Goal: Share content: Share content

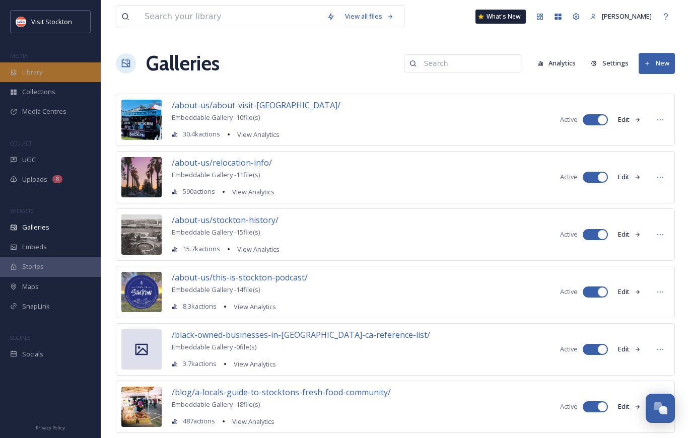
click at [38, 66] on div "Library" at bounding box center [50, 72] width 101 height 20
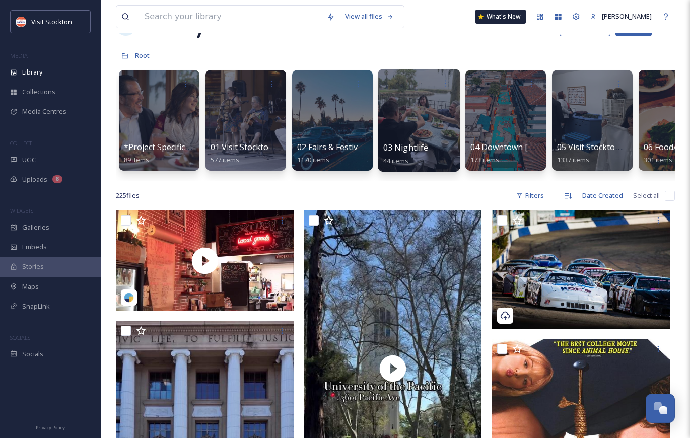
scroll to position [38, 0]
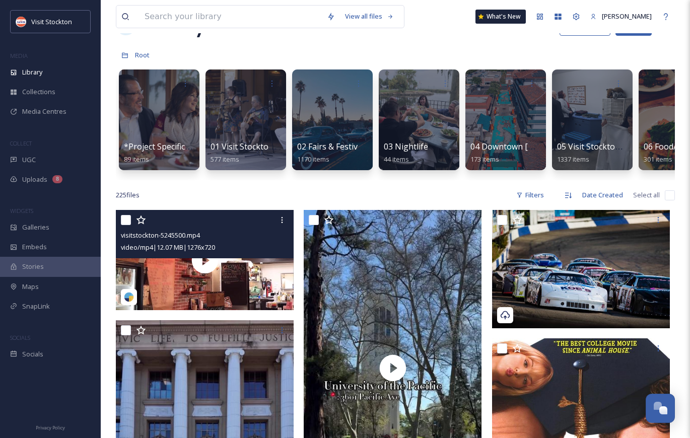
click at [230, 223] on div at bounding box center [206, 220] width 170 height 18
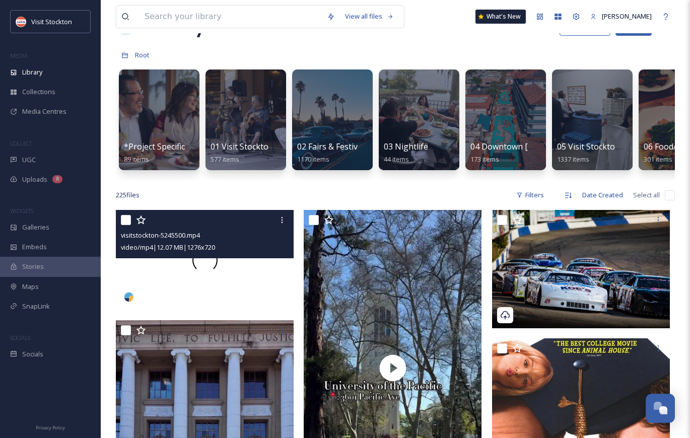
click at [274, 275] on div at bounding box center [205, 260] width 178 height 100
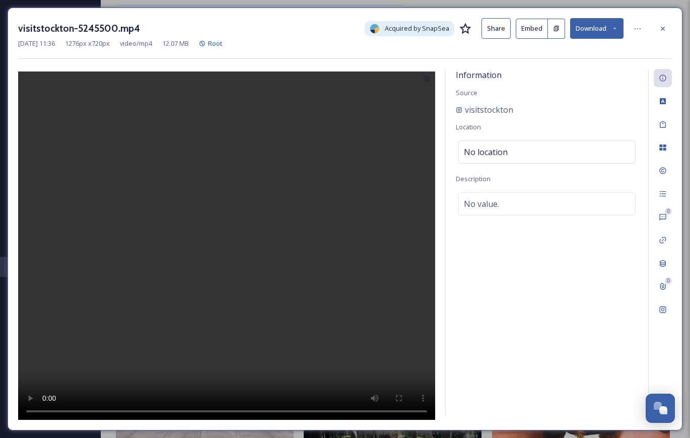
click at [537, 28] on button "Embed" at bounding box center [532, 29] width 32 height 20
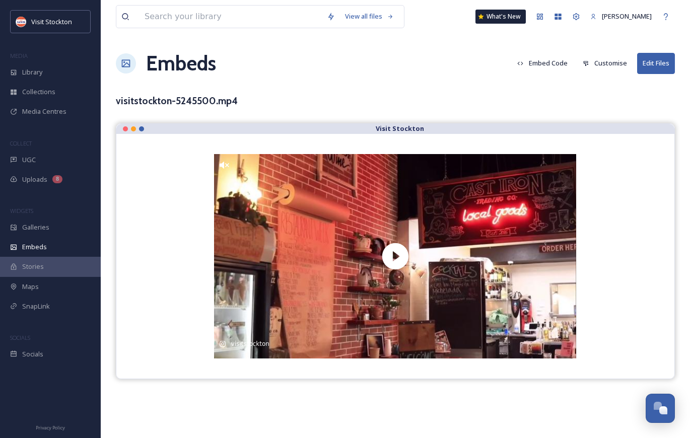
click at [558, 61] on button "Embed Code" at bounding box center [542, 63] width 60 height 20
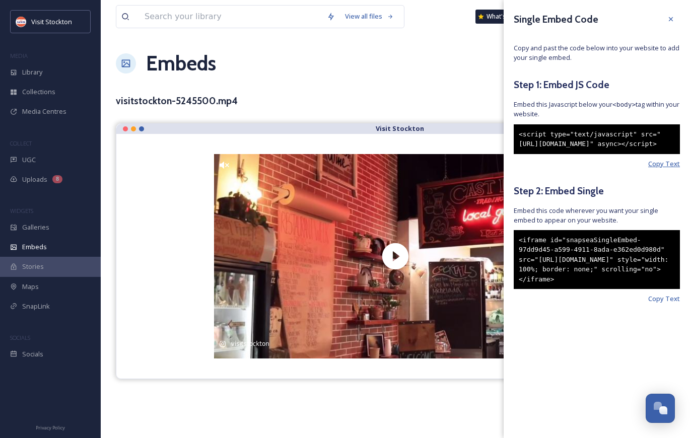
click at [669, 169] on span "Copy Text" at bounding box center [664, 164] width 32 height 10
click at [666, 304] on span "Copy Text" at bounding box center [664, 299] width 32 height 10
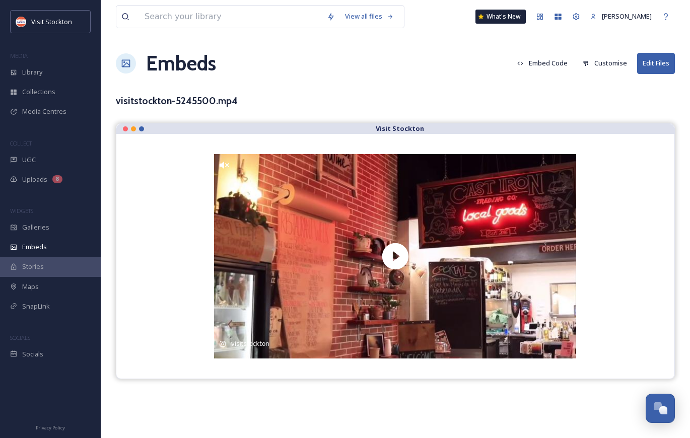
click at [259, 67] on div "Embeds Embed Code Customise Edit Files" at bounding box center [395, 63] width 559 height 30
click at [27, 71] on span "Library" at bounding box center [32, 73] width 20 height 10
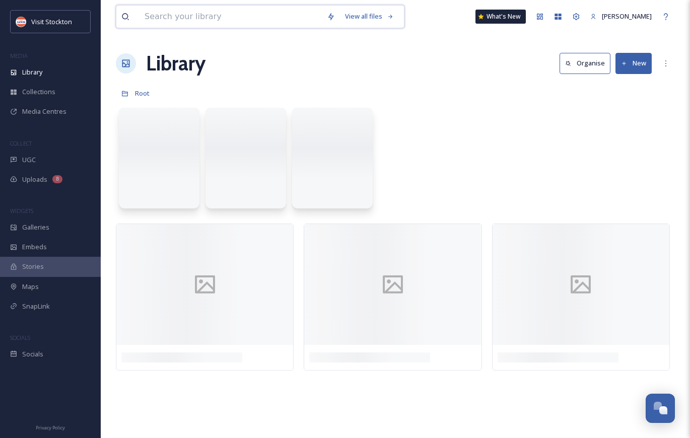
click at [203, 20] on input at bounding box center [231, 17] width 182 height 22
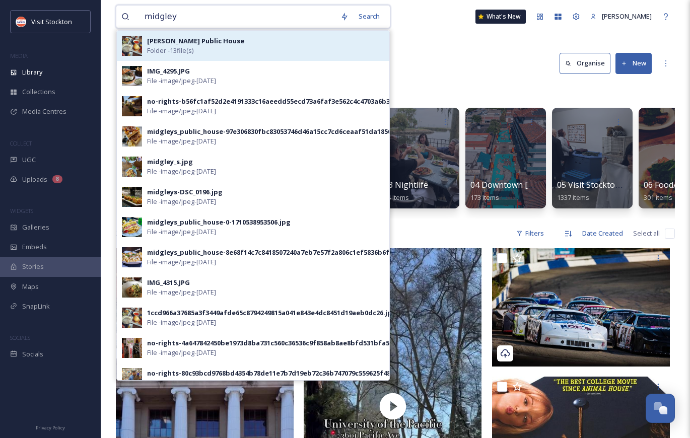
type input "midgley"
click at [172, 47] on span "Folder - 13 file(s)" at bounding box center [170, 51] width 46 height 10
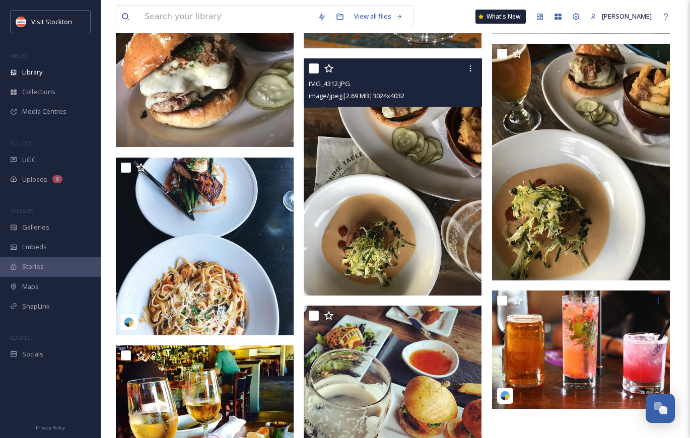
scroll to position [587, 0]
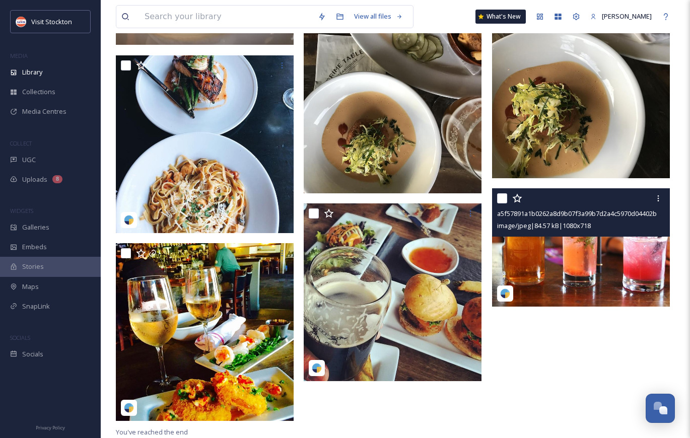
click at [593, 201] on div at bounding box center [582, 198] width 170 height 18
click at [582, 272] on img at bounding box center [581, 247] width 178 height 118
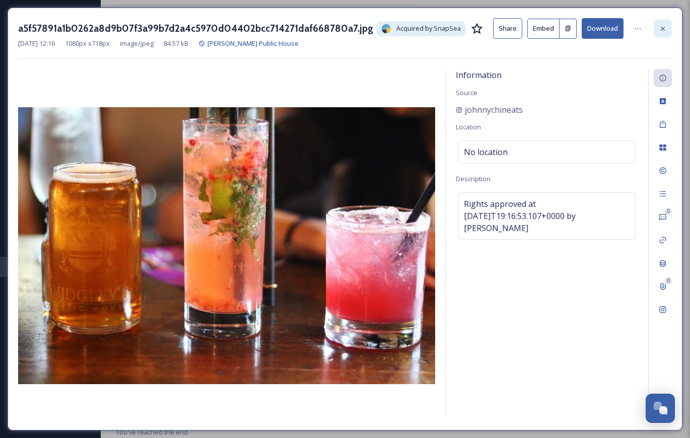
click at [663, 25] on icon at bounding box center [663, 29] width 8 height 8
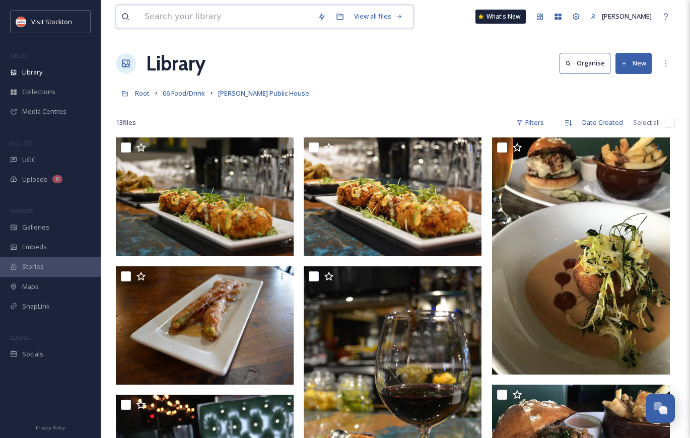
click at [233, 15] on input at bounding box center [226, 17] width 173 height 22
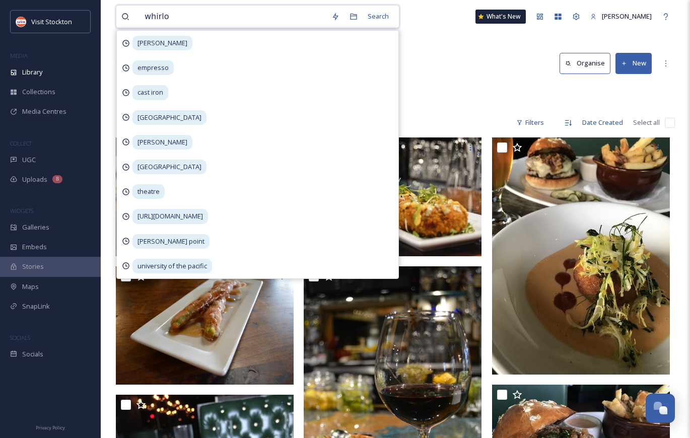
type input "[PERSON_NAME]"
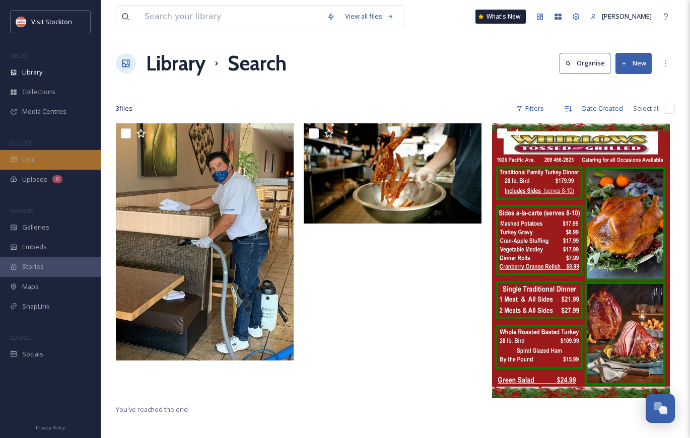
click at [48, 159] on div "UGC" at bounding box center [50, 160] width 101 height 20
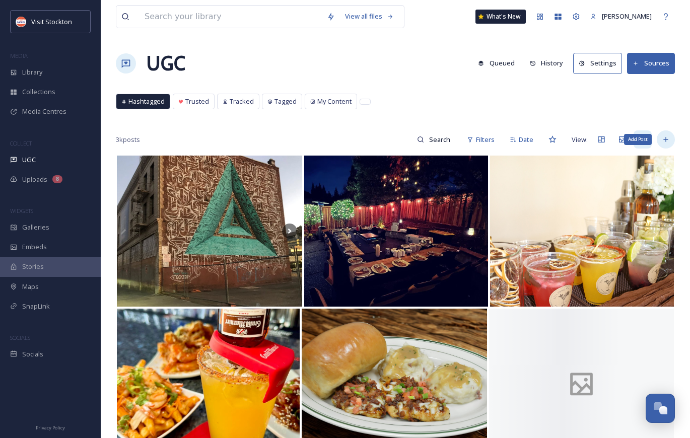
click at [667, 142] on icon at bounding box center [666, 140] width 8 height 8
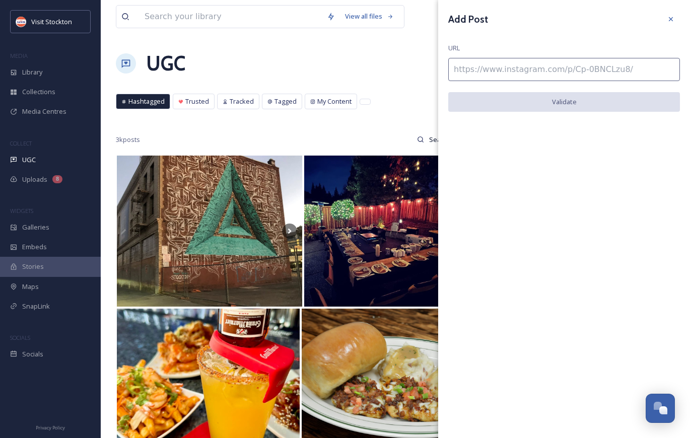
click at [610, 73] on input at bounding box center [564, 69] width 232 height 23
paste input "[URL][DOMAIN_NAME]"
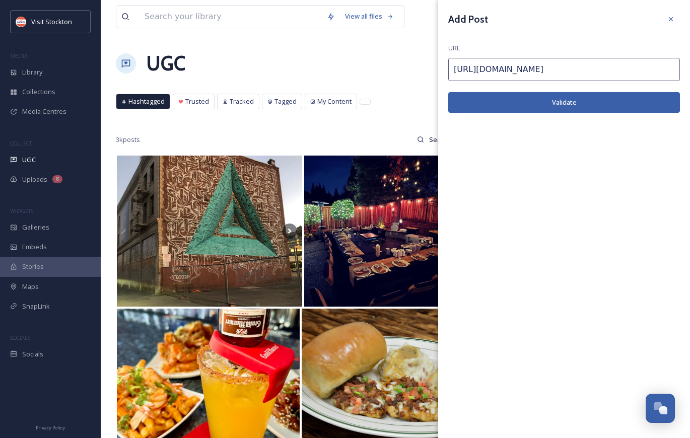
type input "[URL][DOMAIN_NAME]"
click at [585, 100] on button "Validate" at bounding box center [564, 102] width 232 height 21
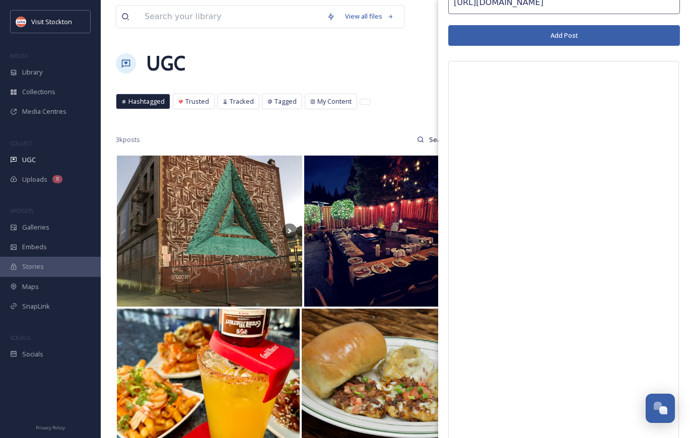
scroll to position [45, 0]
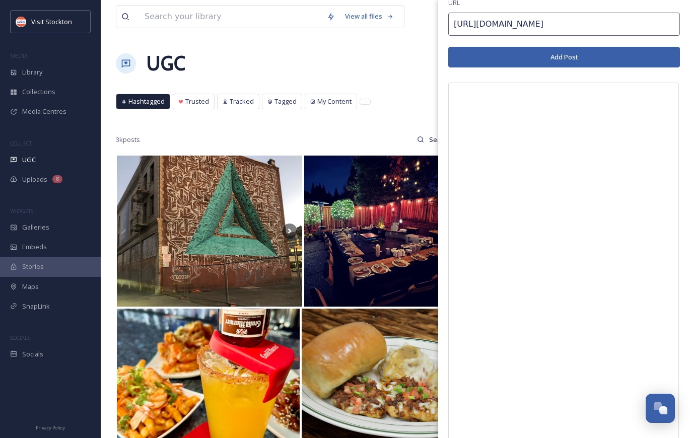
click at [593, 62] on button "Add Post" at bounding box center [564, 57] width 232 height 21
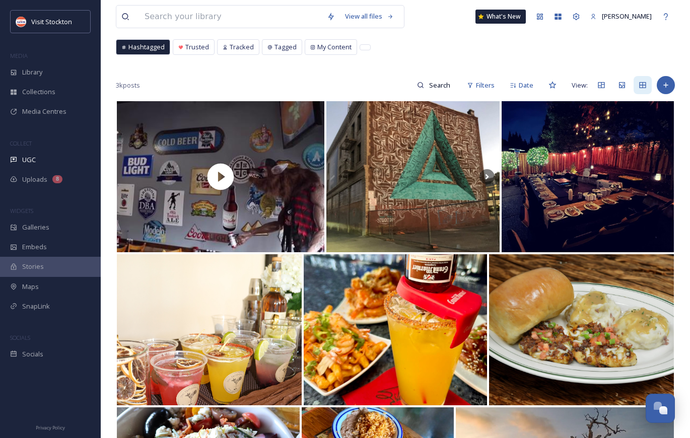
scroll to position [55, 0]
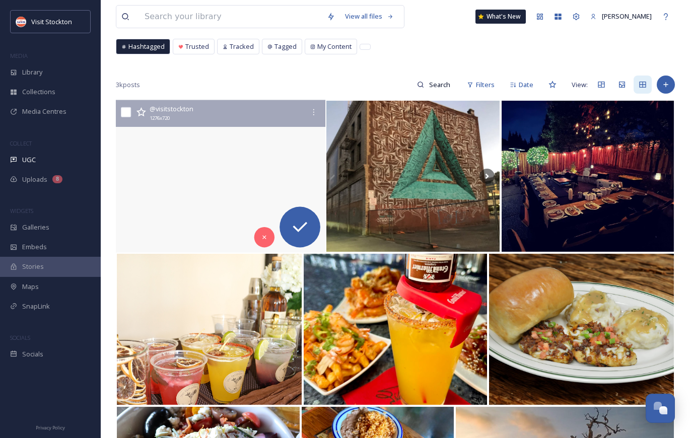
click at [267, 180] on video "@fatcitybrewbbq is going all out for Stockton Restaurant Week 😍 We love everyth…" at bounding box center [221, 176] width 210 height 153
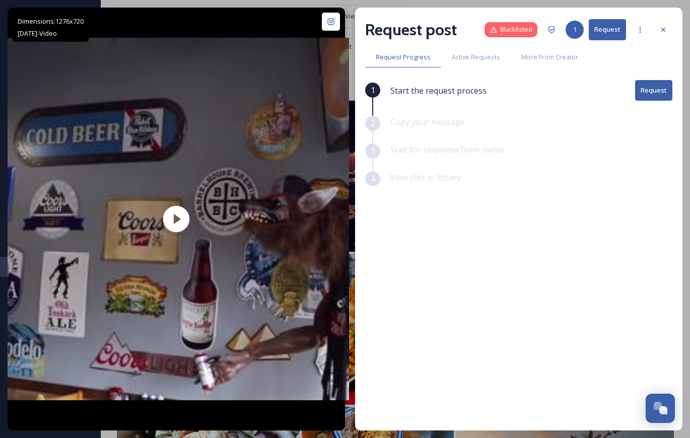
click at [655, 91] on button "Request" at bounding box center [653, 90] width 37 height 21
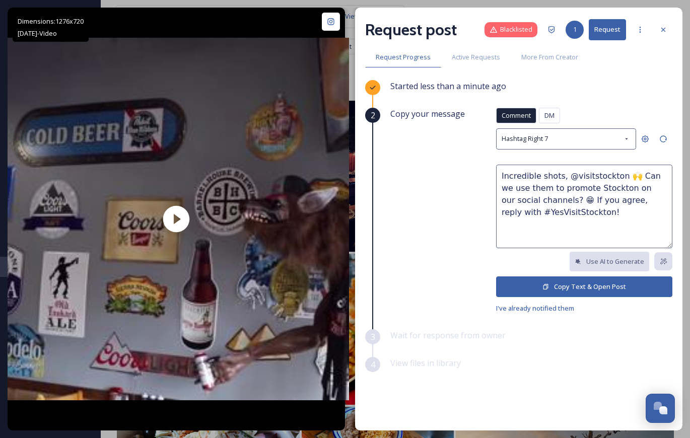
click at [552, 284] on button "Copy Text & Open Post" at bounding box center [584, 287] width 176 height 21
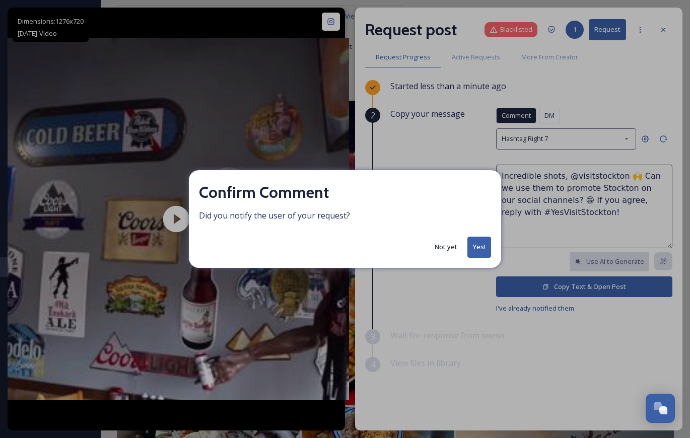
click at [476, 246] on button "Yes!" at bounding box center [480, 247] width 24 height 21
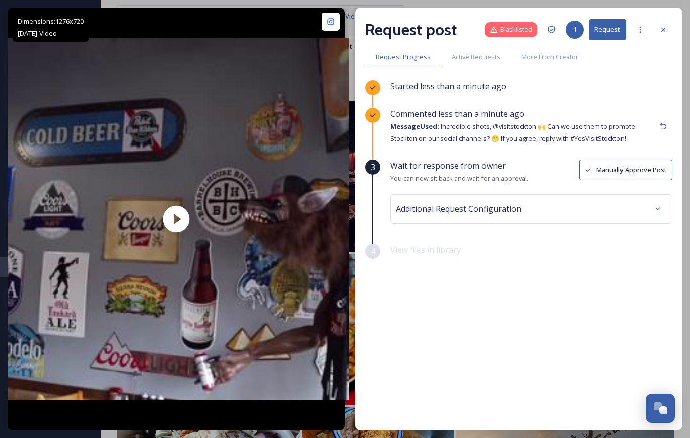
click at [607, 166] on button "Manually Approve Post" at bounding box center [625, 170] width 93 height 21
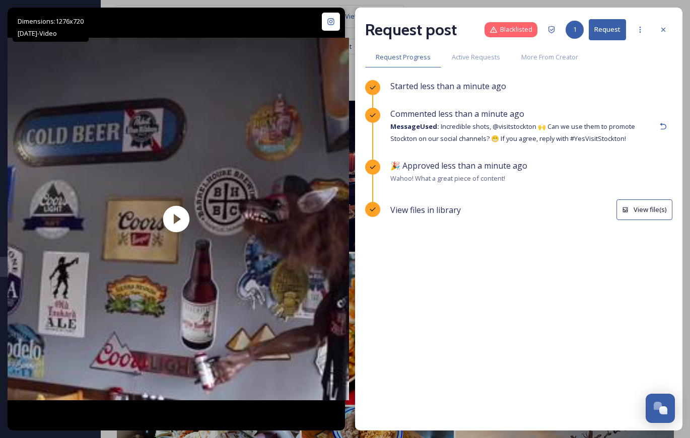
click at [634, 213] on button "View file(s)" at bounding box center [645, 210] width 56 height 21
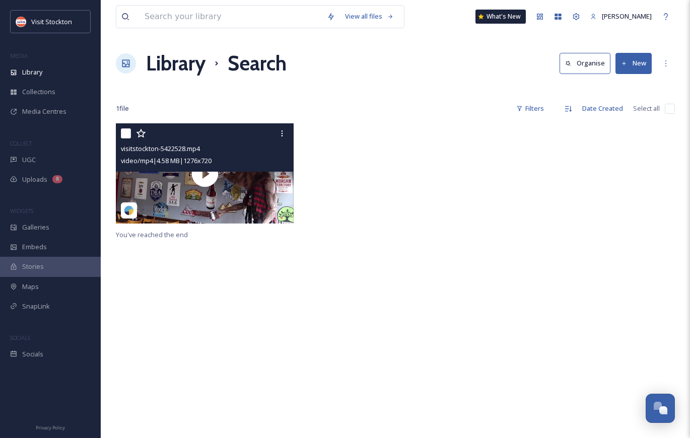
click at [268, 170] on div "visitstockton-5422528.mp4 video/mp4 | 4.58 MB | 1276 x 720" at bounding box center [205, 147] width 178 height 48
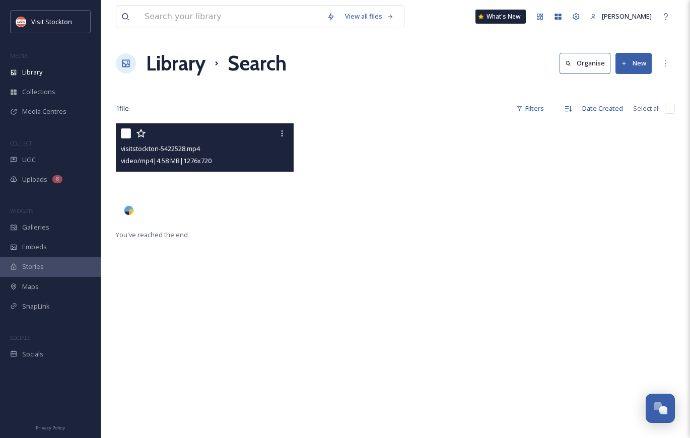
click at [241, 207] on video "visitstockton-5422528.mp4" at bounding box center [205, 173] width 178 height 100
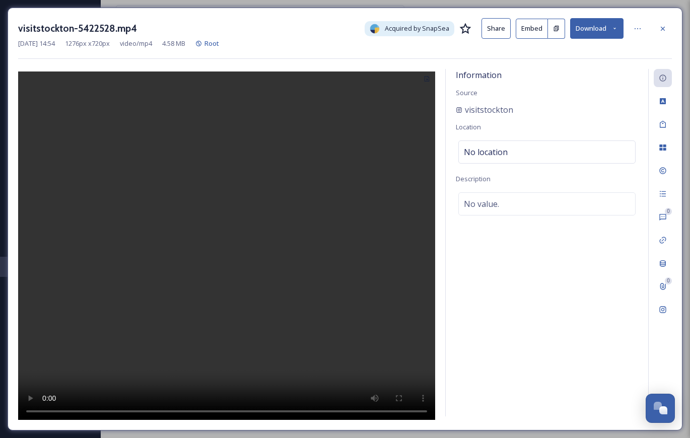
click at [526, 31] on button "Embed" at bounding box center [532, 29] width 32 height 20
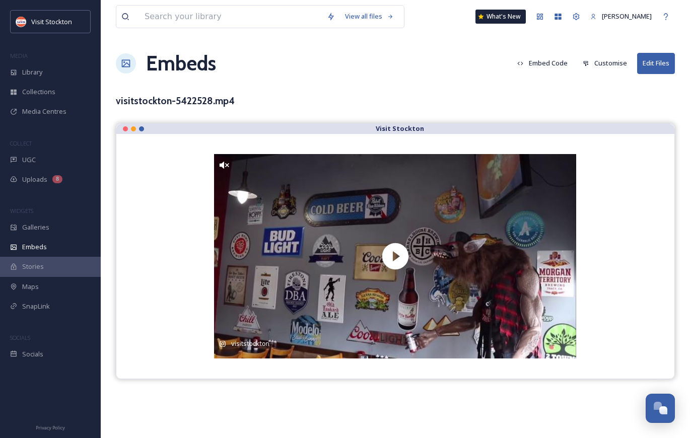
click at [560, 61] on button "Embed Code" at bounding box center [542, 63] width 60 height 20
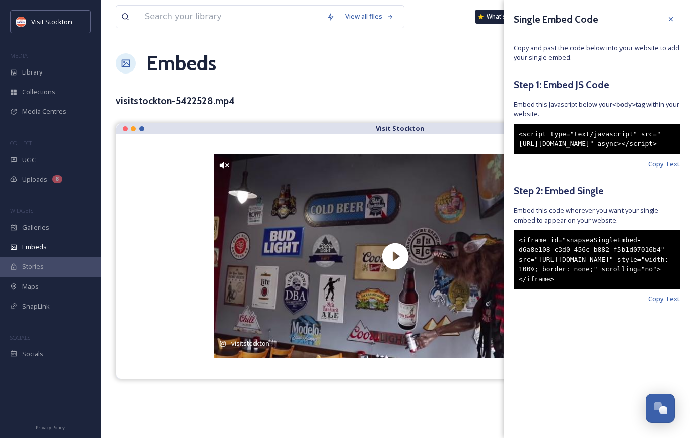
click at [668, 169] on span "Copy Text" at bounding box center [664, 164] width 32 height 10
click at [657, 304] on span "Copy Text" at bounding box center [664, 299] width 32 height 10
click at [270, 72] on div "Embeds Embed Code Customise Edit Files" at bounding box center [395, 63] width 559 height 30
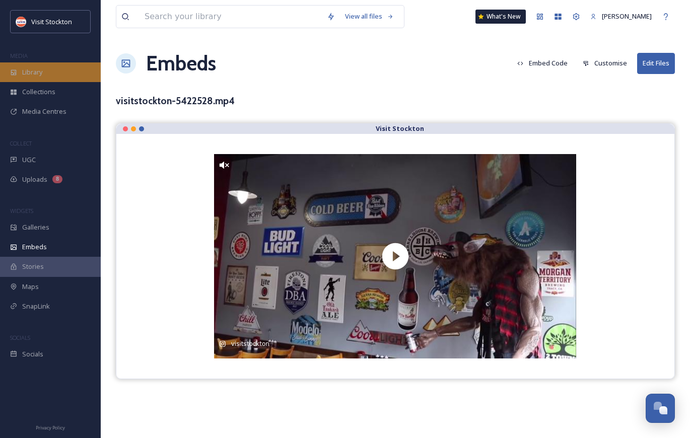
click at [39, 63] on div "Library" at bounding box center [50, 72] width 101 height 20
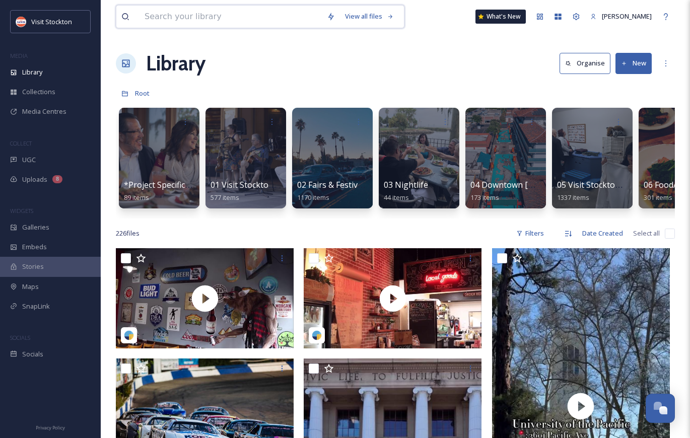
click at [296, 18] on input at bounding box center [231, 17] width 182 height 22
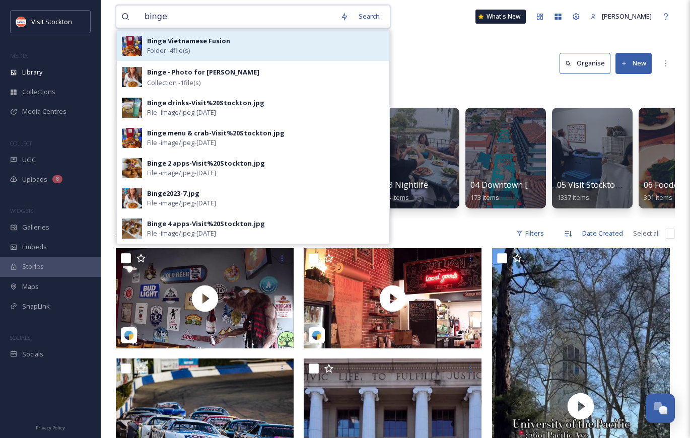
type input "binge"
click at [259, 44] on div "Binge Vietnamese Fusion Folder - 4 file(s)" at bounding box center [265, 45] width 237 height 19
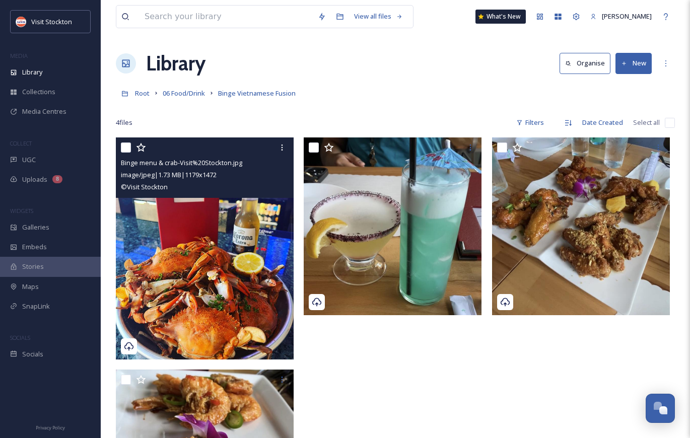
click at [208, 231] on img at bounding box center [205, 249] width 178 height 222
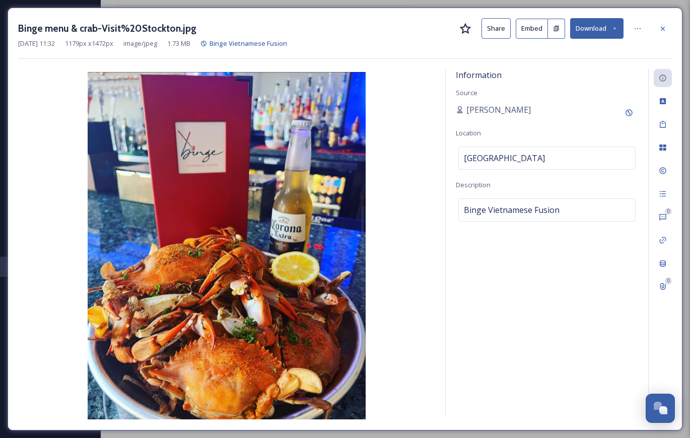
click at [528, 31] on button "Embed" at bounding box center [532, 29] width 32 height 20
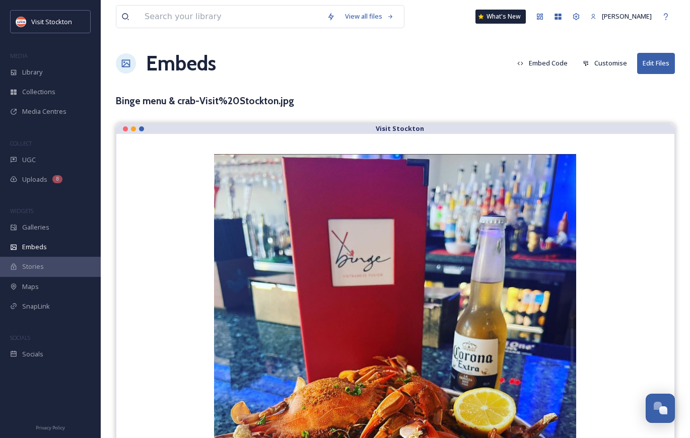
click at [600, 67] on button "Customise" at bounding box center [605, 63] width 54 height 20
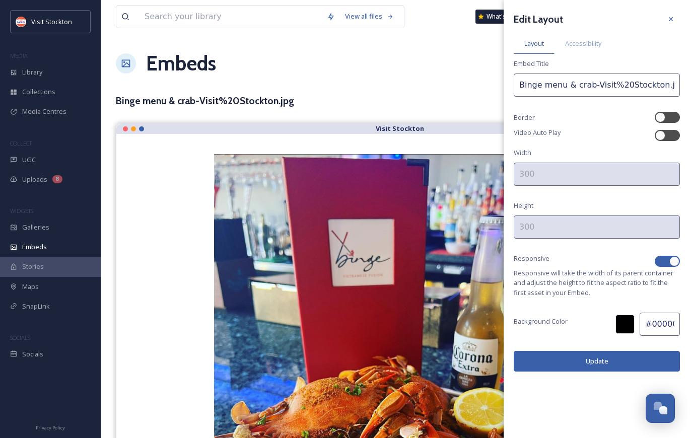
click at [673, 258] on div at bounding box center [675, 261] width 10 height 10
checkbox input "false"
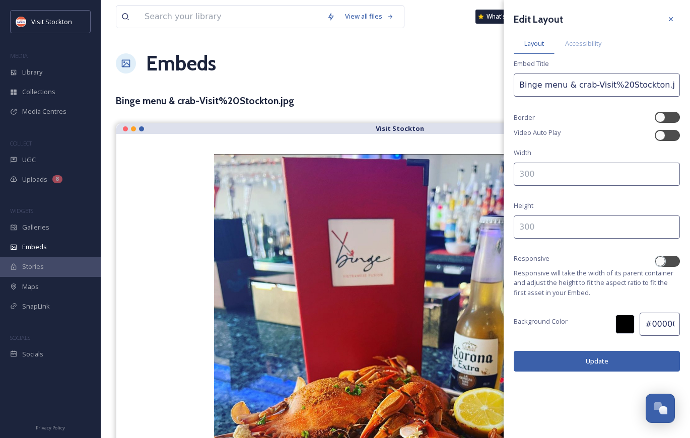
click at [600, 176] on input at bounding box center [597, 174] width 166 height 23
type input "500"
click at [581, 228] on input at bounding box center [597, 227] width 166 height 23
click at [560, 361] on button "Update" at bounding box center [597, 361] width 166 height 21
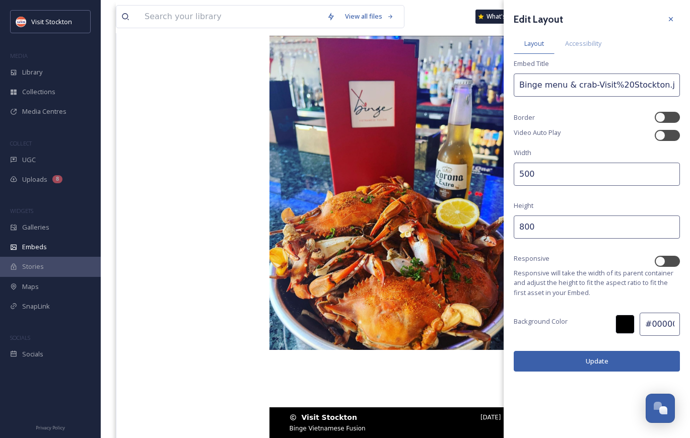
scroll to position [120, 0]
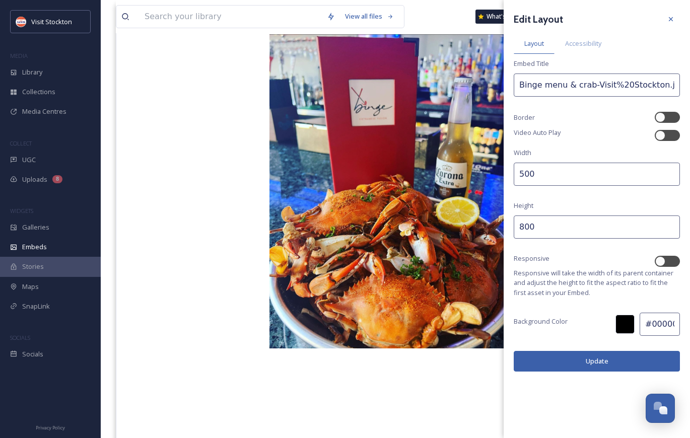
click at [519, 225] on input "800" at bounding box center [597, 227] width 166 height 23
click at [565, 365] on button "Update" at bounding box center [597, 361] width 166 height 21
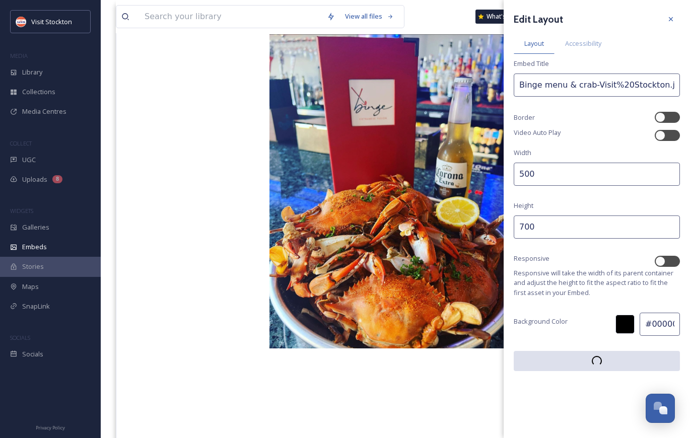
scroll to position [89, 0]
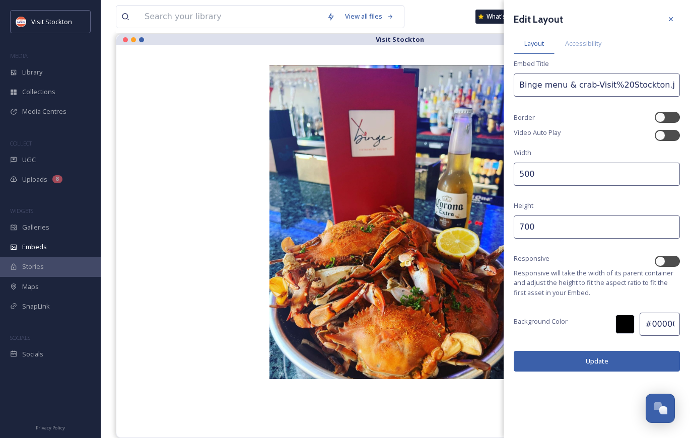
drag, startPoint x: 529, startPoint y: 227, endPoint x: 505, endPoint y: 227, distance: 23.2
click at [505, 227] on div "Edit Layout Layout Accessibility Embed Title Binge menu & crab-Visit%20Stockton…" at bounding box center [597, 191] width 186 height 382
click at [560, 358] on button "Update" at bounding box center [597, 361] width 166 height 21
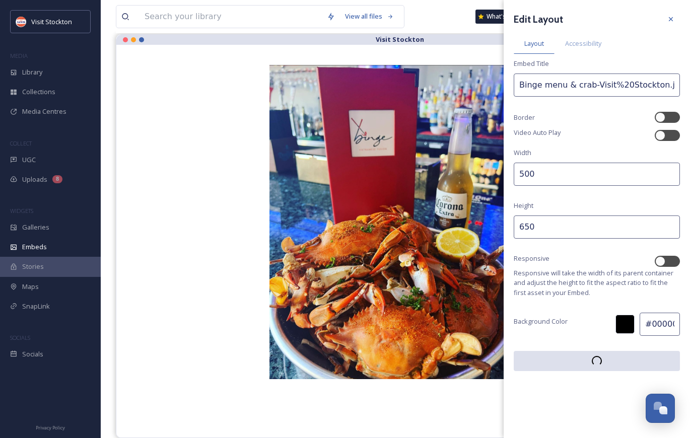
scroll to position [64, 0]
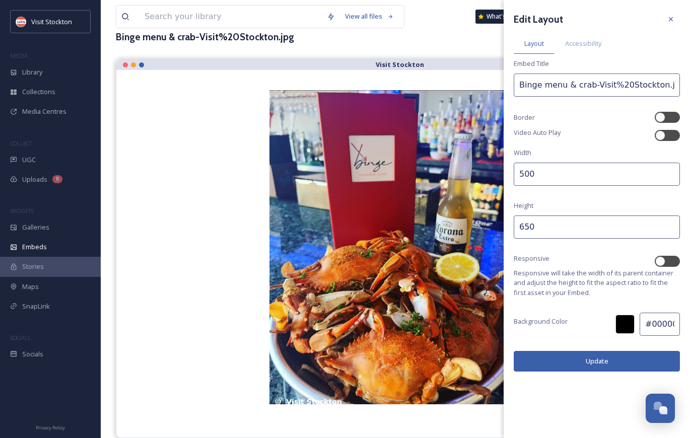
drag, startPoint x: 546, startPoint y: 226, endPoint x: 526, endPoint y: 226, distance: 20.7
click at [526, 226] on input "650" at bounding box center [597, 227] width 166 height 23
type input "600"
click at [557, 364] on button "Update" at bounding box center [597, 361] width 166 height 21
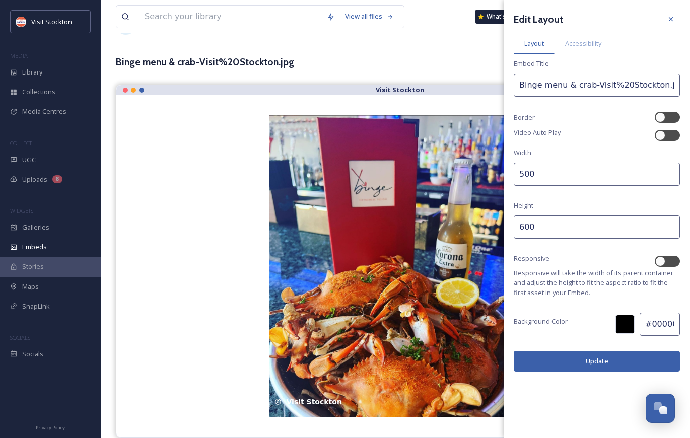
scroll to position [39, 0]
click at [529, 176] on input "500" at bounding box center [597, 174] width 166 height 23
click at [571, 359] on button "Update" at bounding box center [597, 361] width 166 height 21
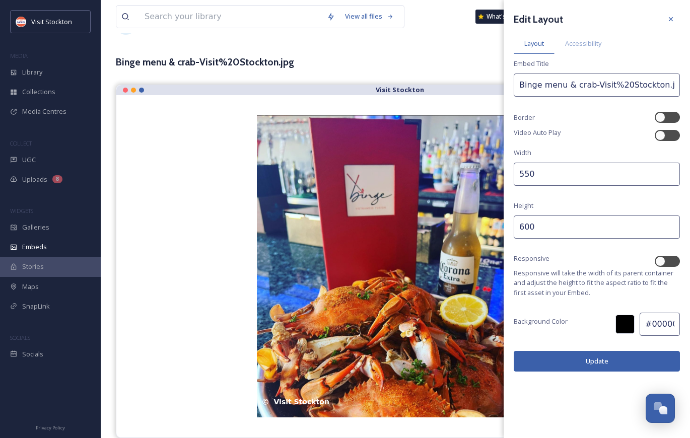
click at [528, 174] on input "550" at bounding box center [597, 174] width 166 height 23
type input "500"
click at [551, 364] on button "Update" at bounding box center [597, 361] width 166 height 21
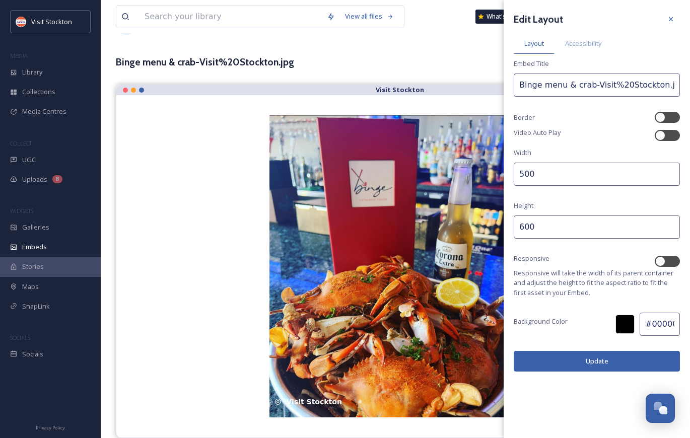
click at [555, 362] on button "Update" at bounding box center [597, 361] width 166 height 21
click at [455, 49] on div "View all files What's New [PERSON_NAME] Embeds Embed Code Customise Edit Files …" at bounding box center [396, 199] width 590 height 477
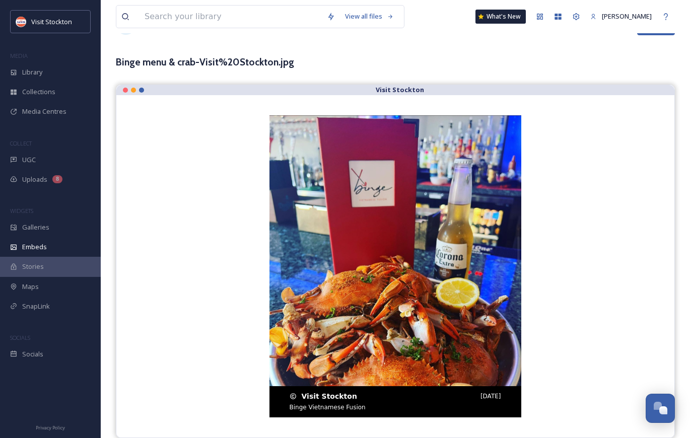
click at [482, 152] on img at bounding box center [396, 272] width 252 height 314
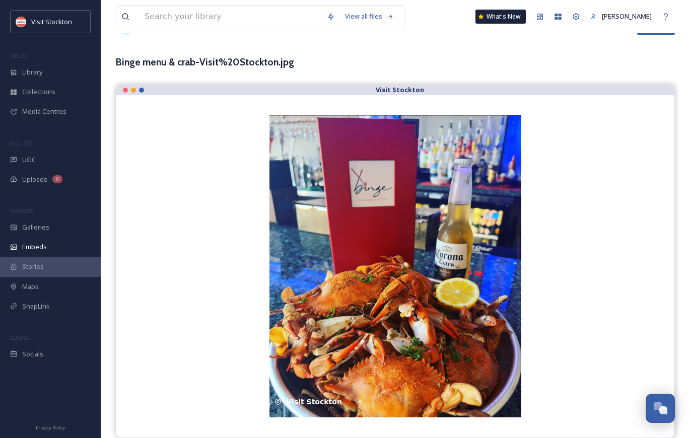
scroll to position [0, 0]
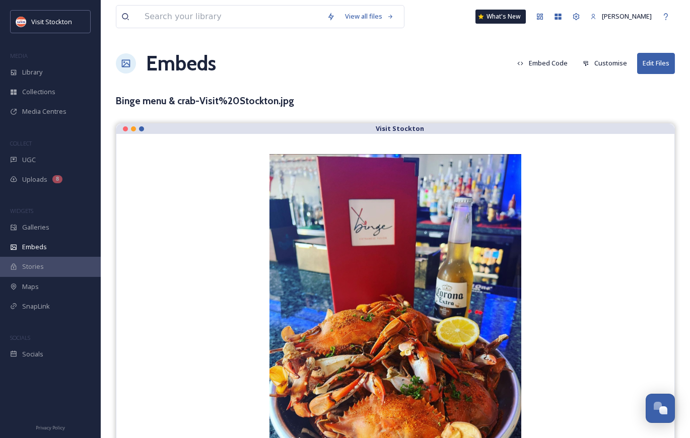
click at [554, 61] on button "Embed Code" at bounding box center [542, 63] width 60 height 20
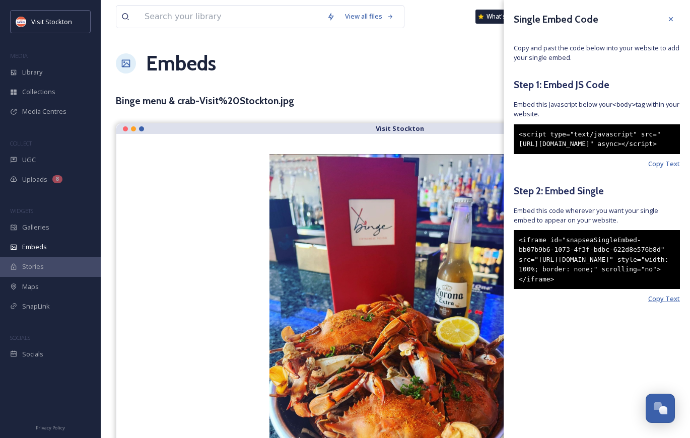
click at [662, 304] on span "Copy Text" at bounding box center [664, 299] width 32 height 10
click at [51, 70] on div "Library" at bounding box center [50, 72] width 101 height 20
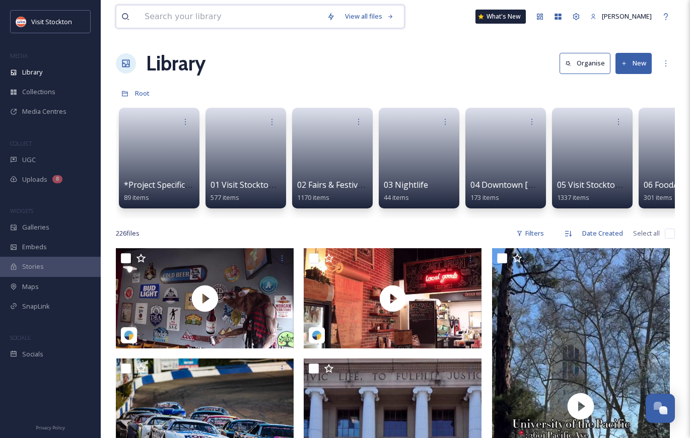
click at [226, 19] on input at bounding box center [231, 17] width 182 height 22
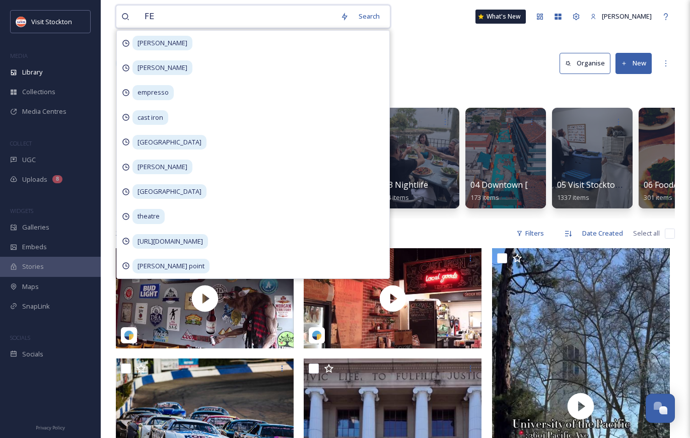
type input "FED"
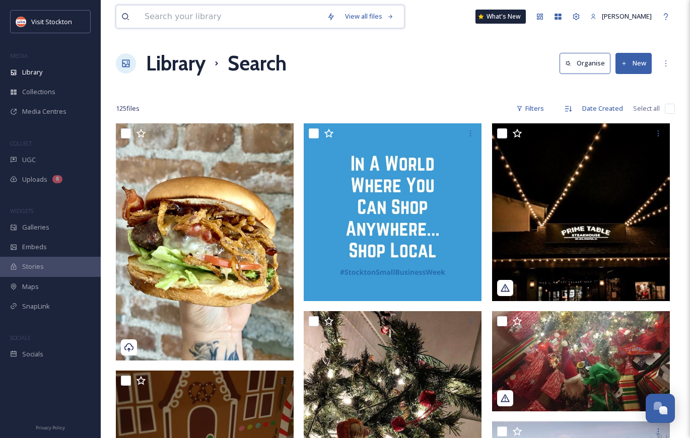
click at [208, 22] on input at bounding box center [231, 17] width 182 height 22
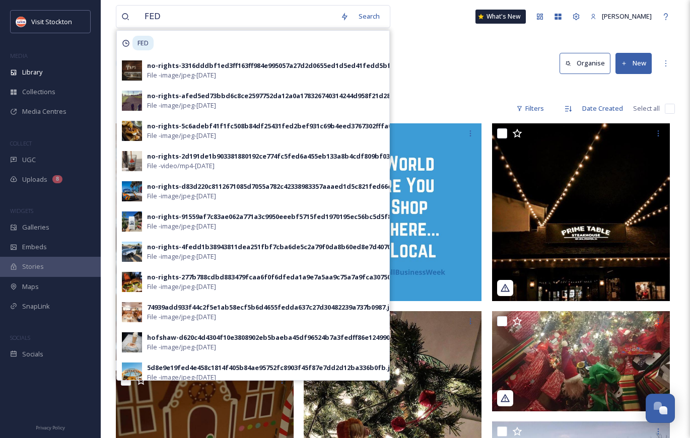
click at [438, 75] on div "Library Search Organise New" at bounding box center [395, 63] width 559 height 30
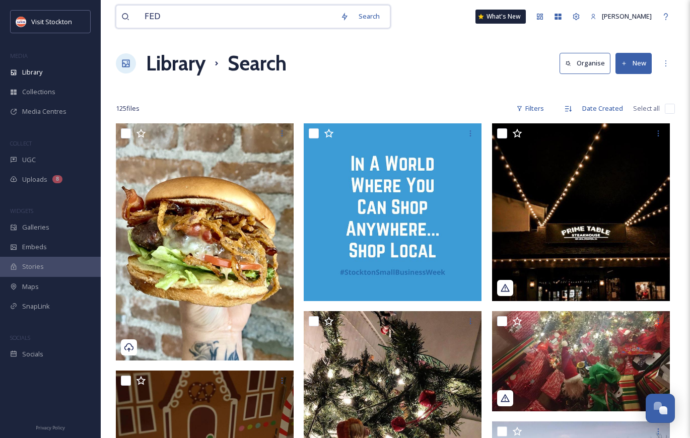
click at [169, 23] on input "FED" at bounding box center [238, 17] width 196 height 22
type input "limitless"
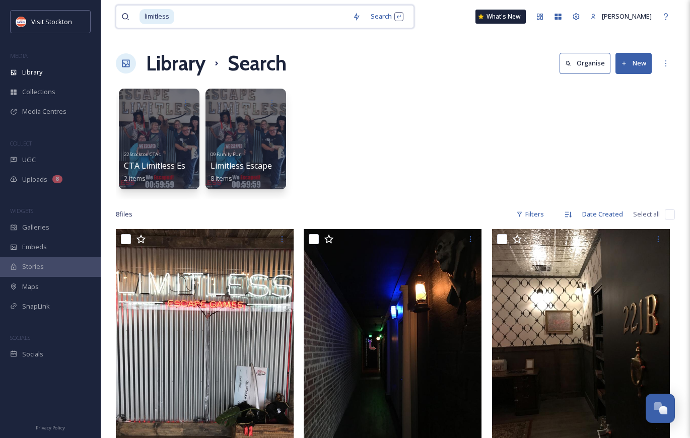
click at [219, 16] on input at bounding box center [261, 17] width 172 height 22
type input "l"
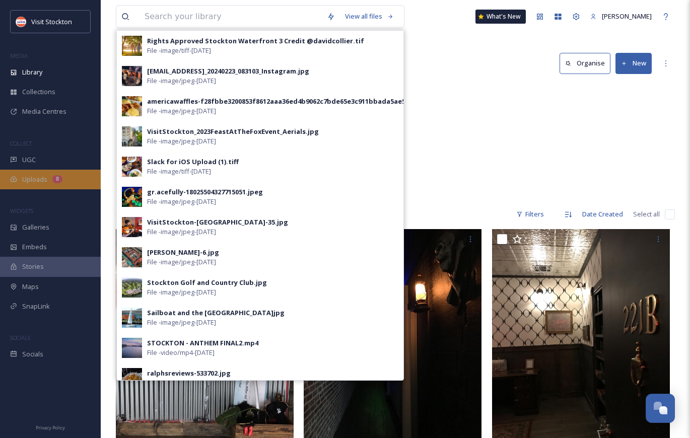
click at [32, 182] on span "Uploads" at bounding box center [34, 180] width 25 height 10
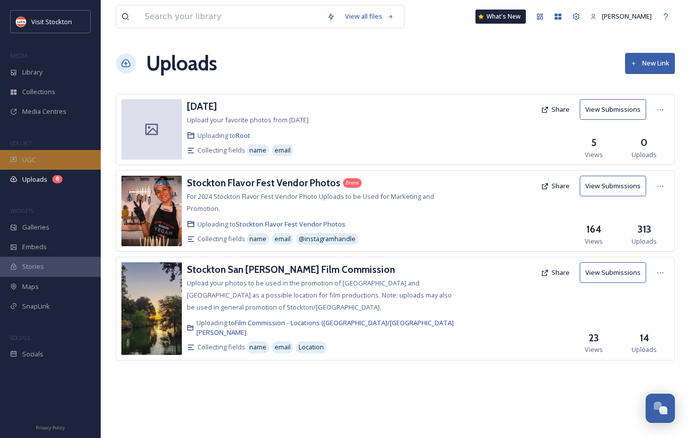
click at [47, 164] on div "UGC" at bounding box center [50, 160] width 101 height 20
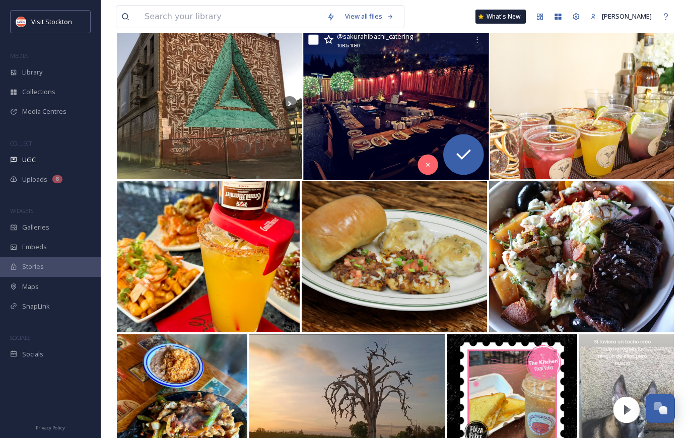
scroll to position [128, 0]
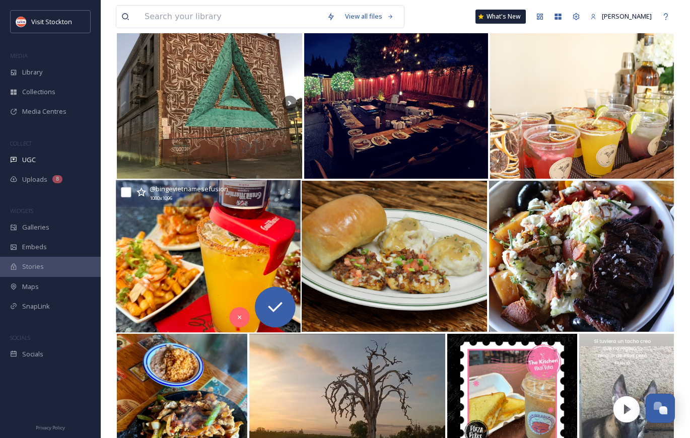
click at [228, 265] on img at bounding box center [208, 256] width 185 height 153
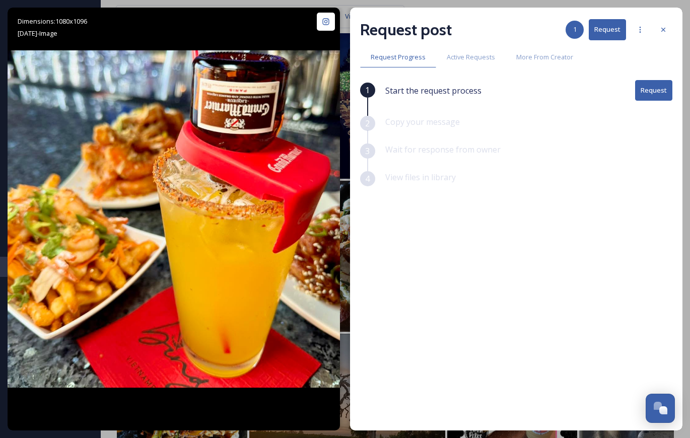
click at [661, 90] on button "Request" at bounding box center [653, 90] width 37 height 21
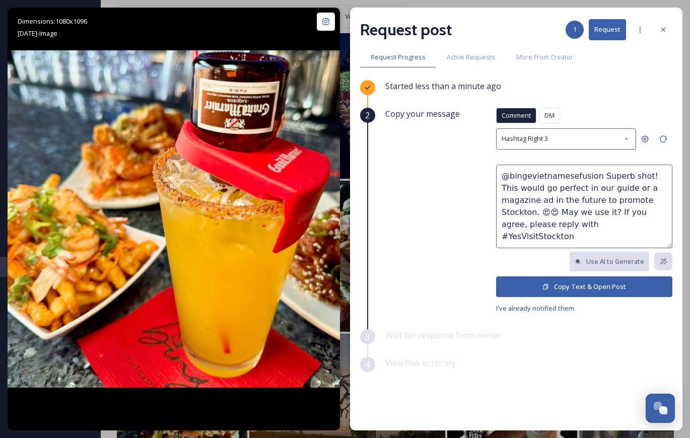
click at [601, 285] on button "Copy Text & Open Post" at bounding box center [584, 287] width 176 height 21
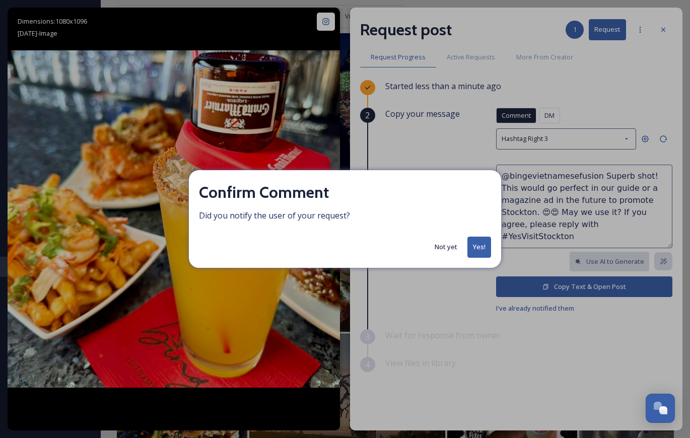
click at [474, 248] on button "Yes!" at bounding box center [480, 247] width 24 height 21
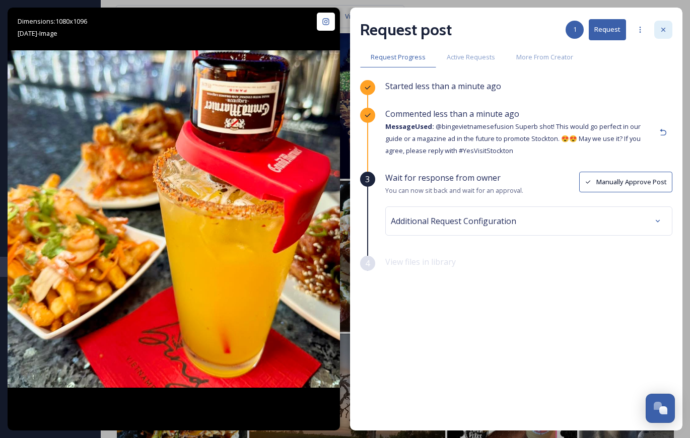
click at [662, 29] on icon at bounding box center [664, 30] width 8 height 8
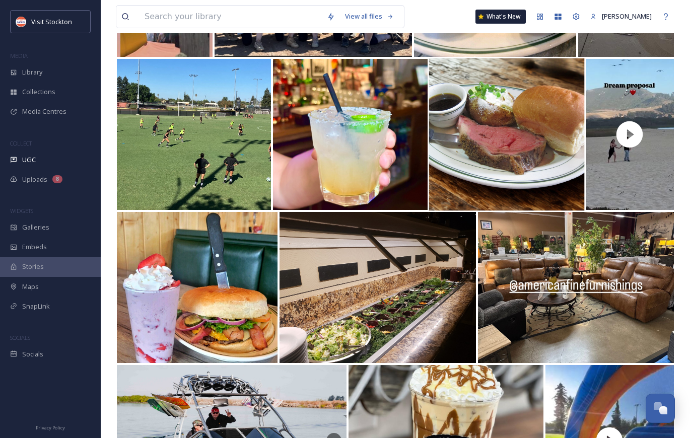
scroll to position [878, 0]
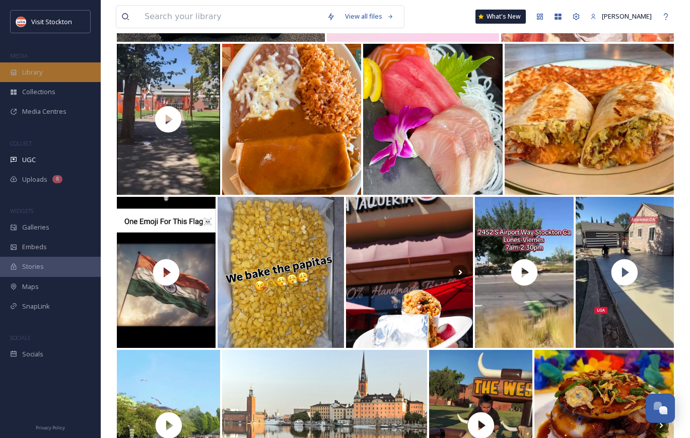
click at [32, 78] on div "Library" at bounding box center [50, 72] width 101 height 20
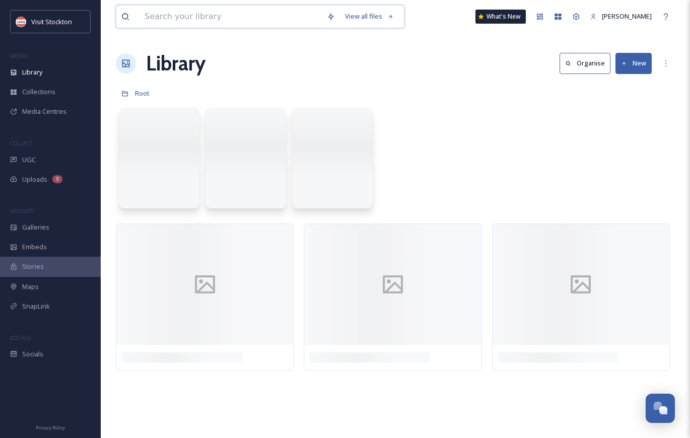
click at [191, 13] on input at bounding box center [231, 17] width 182 height 22
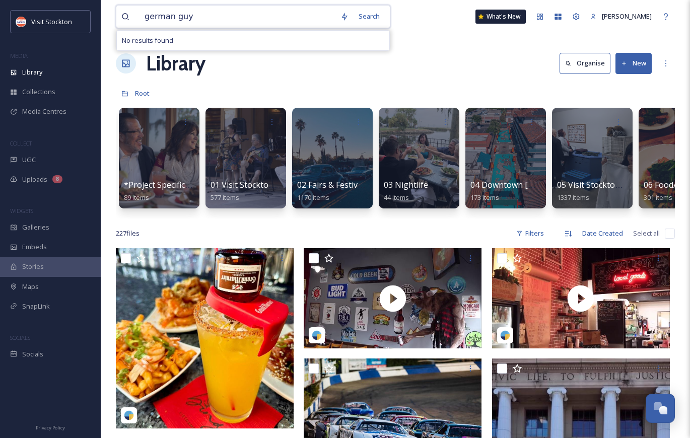
type input "german guy"
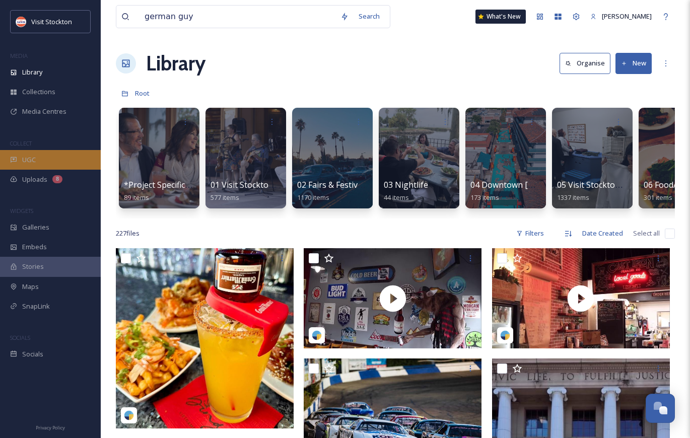
click at [37, 160] on div "UGC" at bounding box center [50, 160] width 101 height 20
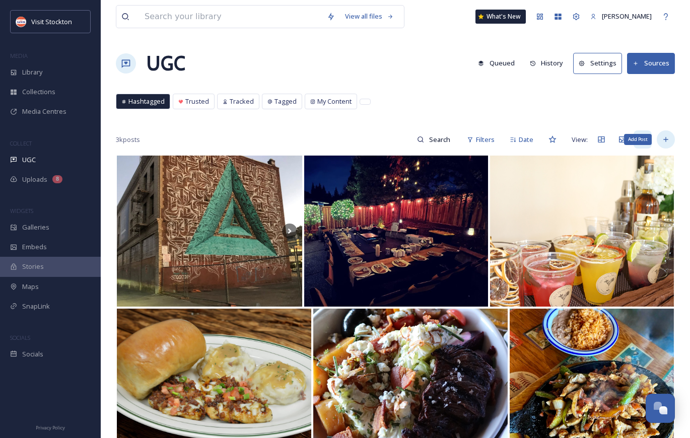
click at [670, 140] on icon at bounding box center [666, 140] width 8 height 8
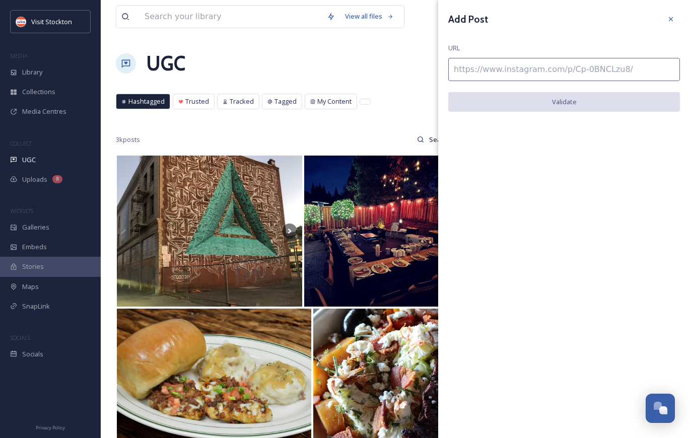
click at [580, 64] on input at bounding box center [564, 69] width 232 height 23
paste input "[URL][DOMAIN_NAME]"
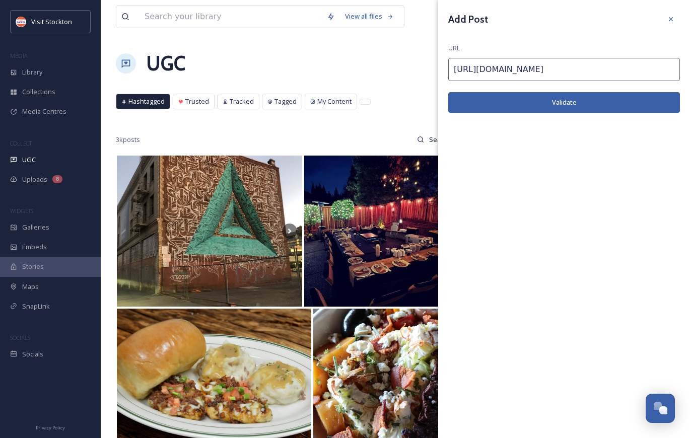
type input "[URL][DOMAIN_NAME]"
click at [588, 105] on button "Validate" at bounding box center [564, 102] width 232 height 21
click at [562, 107] on button "Add Post" at bounding box center [564, 102] width 232 height 21
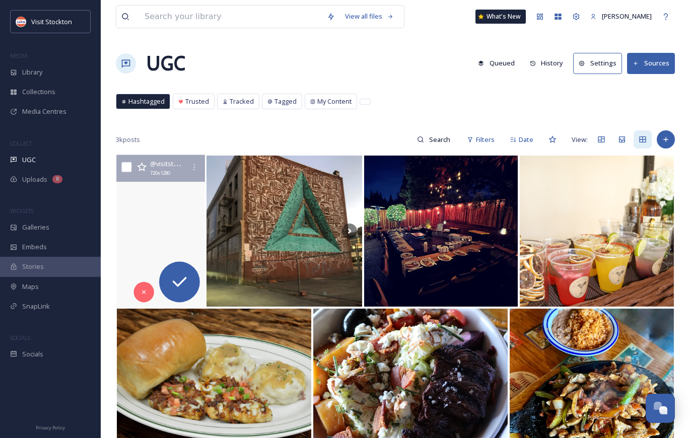
click at [181, 191] on video "Our Stockton Restaurant Week lunch spot for the day: @german_guys_restaurant 🥨 …" at bounding box center [161, 231] width 92 height 153
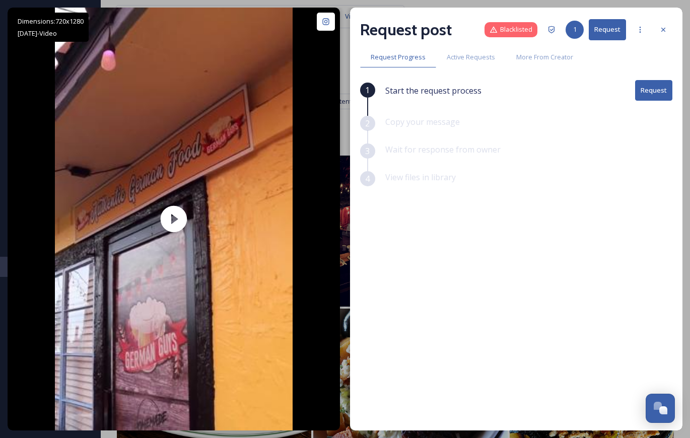
click at [657, 96] on button "Request" at bounding box center [653, 90] width 37 height 21
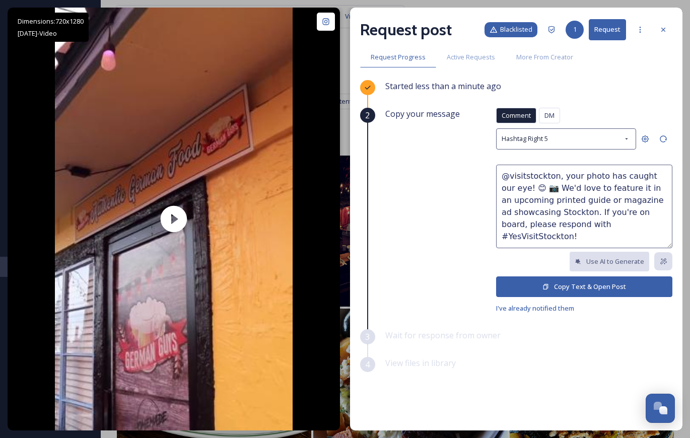
click at [531, 34] on span "Blacklisted" at bounding box center [516, 30] width 32 height 10
click at [492, 30] on icon at bounding box center [494, 30] width 8 height 8
click at [554, 30] on icon at bounding box center [552, 30] width 8 height 8
click at [619, 283] on button "Copy Text & Open Post" at bounding box center [584, 287] width 176 height 21
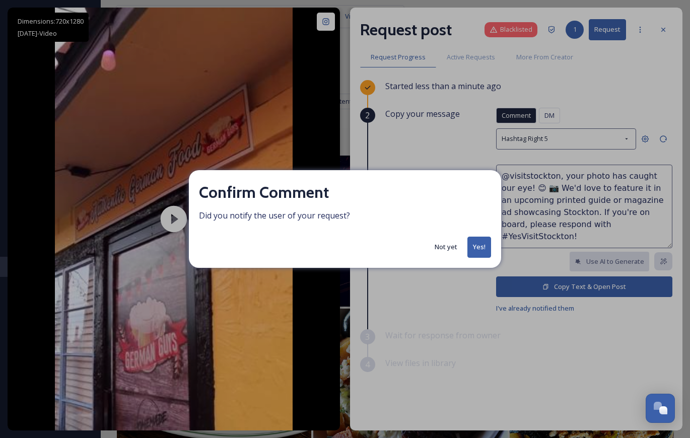
click at [480, 241] on button "Yes!" at bounding box center [480, 247] width 24 height 21
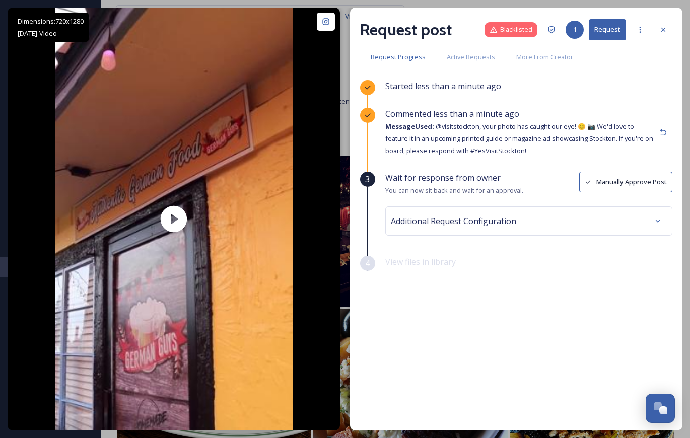
click at [613, 182] on button "Manually Approve Post" at bounding box center [625, 182] width 93 height 21
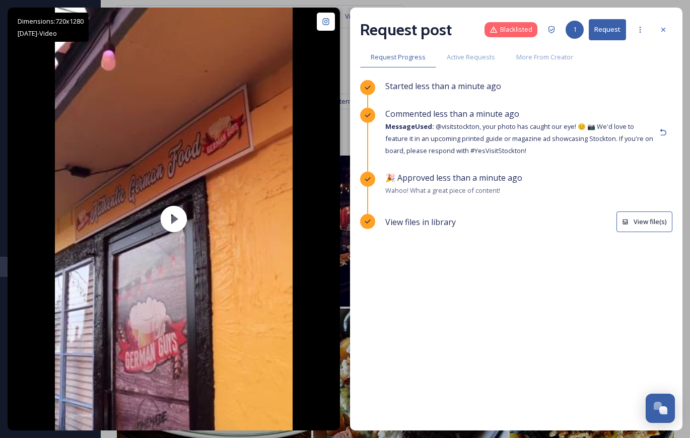
click at [646, 218] on button "View file(s)" at bounding box center [645, 222] width 56 height 21
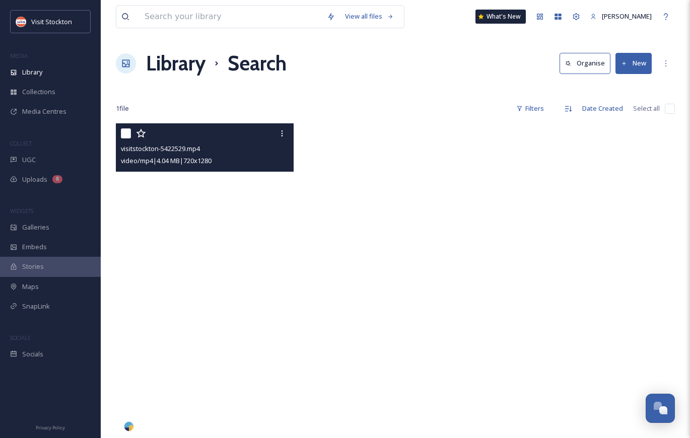
click at [255, 286] on video "visitstockton-5422529.mp4" at bounding box center [205, 281] width 178 height 316
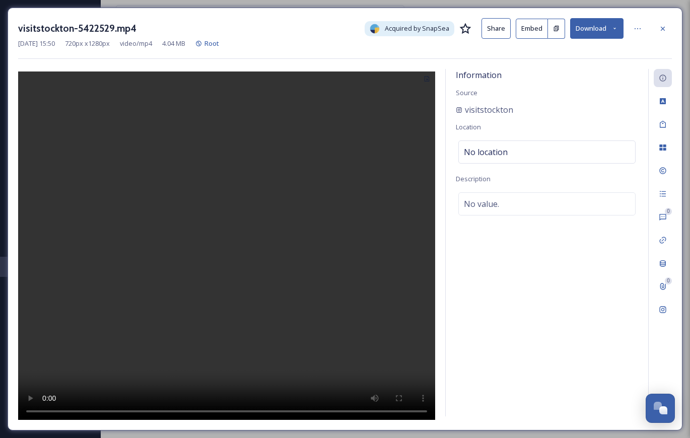
click at [528, 33] on button "Embed" at bounding box center [532, 29] width 32 height 20
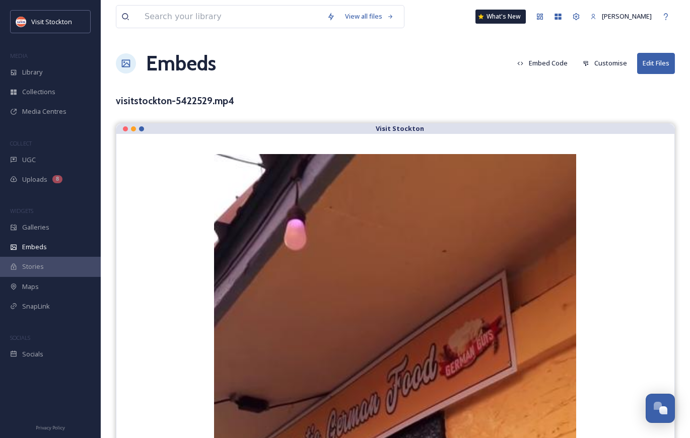
click at [611, 59] on button "Customise" at bounding box center [605, 63] width 54 height 20
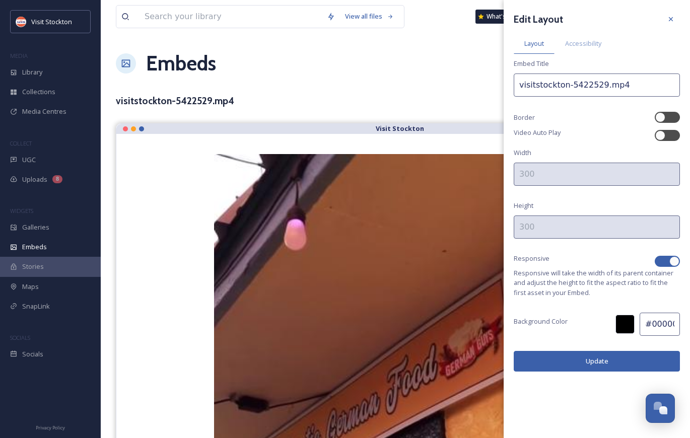
click at [675, 257] on div at bounding box center [675, 261] width 10 height 10
checkbox input "false"
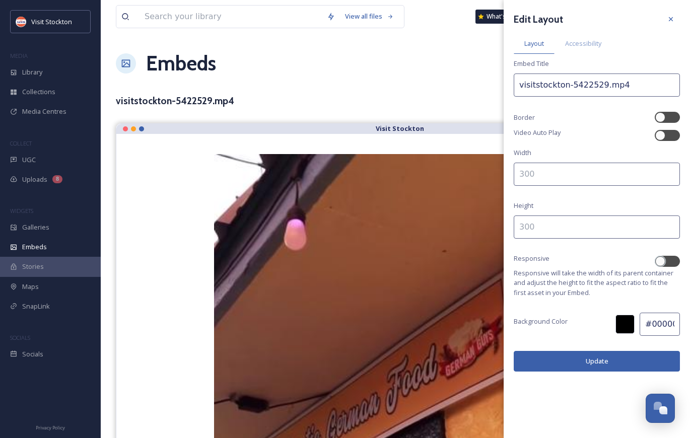
click at [553, 169] on input at bounding box center [597, 174] width 166 height 23
type input "500"
click at [552, 223] on input at bounding box center [597, 227] width 166 height 23
click at [585, 364] on button "Update" at bounding box center [597, 361] width 166 height 21
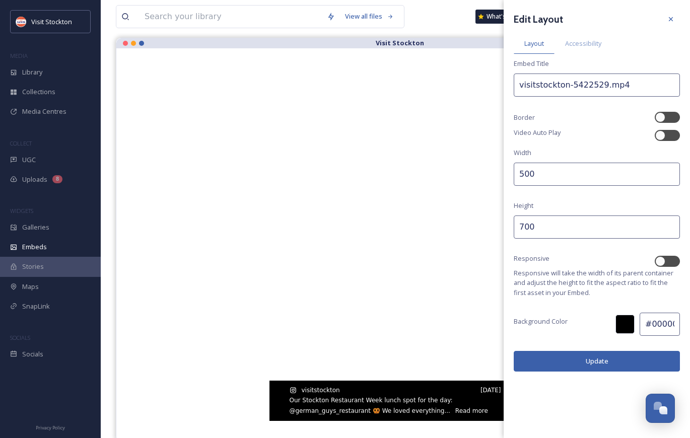
scroll to position [89, 0]
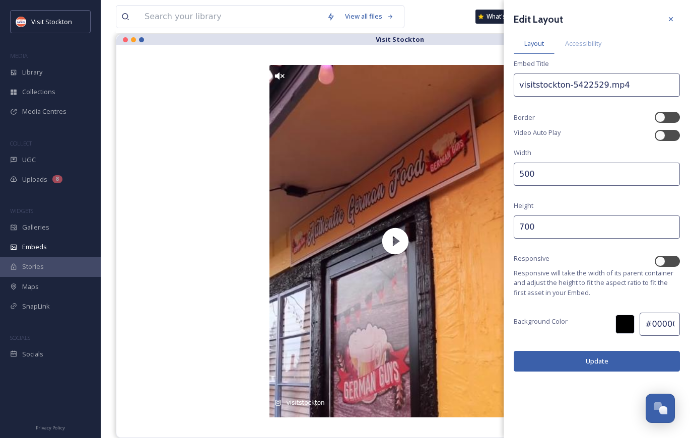
click at [524, 174] on input "500" at bounding box center [597, 174] width 166 height 23
drag, startPoint x: 524, startPoint y: 229, endPoint x: 518, endPoint y: 229, distance: 6.0
click at [518, 229] on input "700" at bounding box center [597, 227] width 166 height 23
type input "600"
click at [575, 353] on button "Update" at bounding box center [597, 361] width 166 height 21
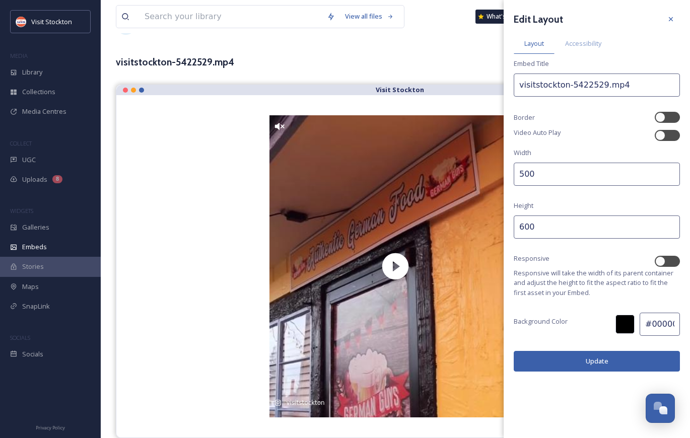
scroll to position [39, 0]
click at [528, 174] on input "500" at bounding box center [597, 174] width 166 height 23
drag, startPoint x: 525, startPoint y: 172, endPoint x: 508, endPoint y: 172, distance: 16.1
click at [508, 172] on div "Edit Layout Layout Accessibility Embed Title visitstockton-5422529.mp4 Border V…" at bounding box center [597, 191] width 186 height 382
click at [565, 363] on button "Update" at bounding box center [597, 361] width 166 height 21
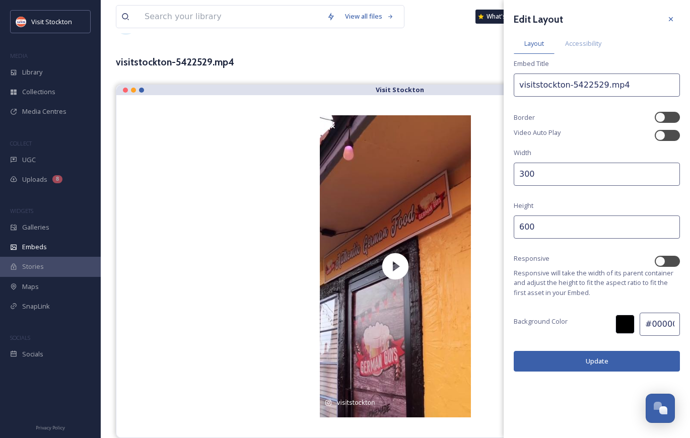
click at [524, 174] on input "300" at bounding box center [597, 174] width 166 height 23
type input "400"
click at [562, 357] on button "Update" at bounding box center [597, 361] width 166 height 21
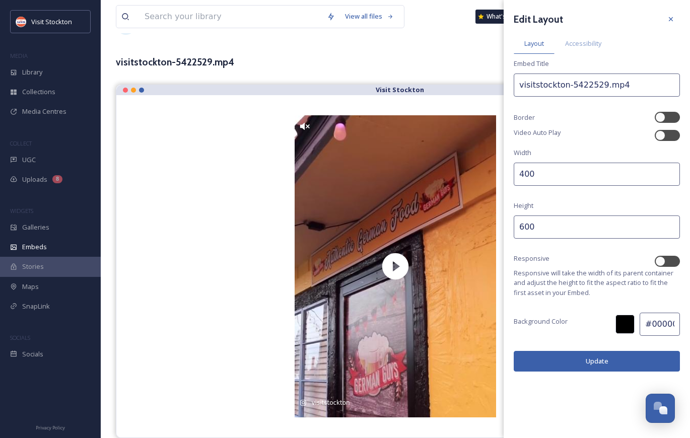
click at [530, 224] on input "600" at bounding box center [597, 227] width 166 height 23
type input "650"
click at [550, 369] on button "Update" at bounding box center [597, 361] width 166 height 21
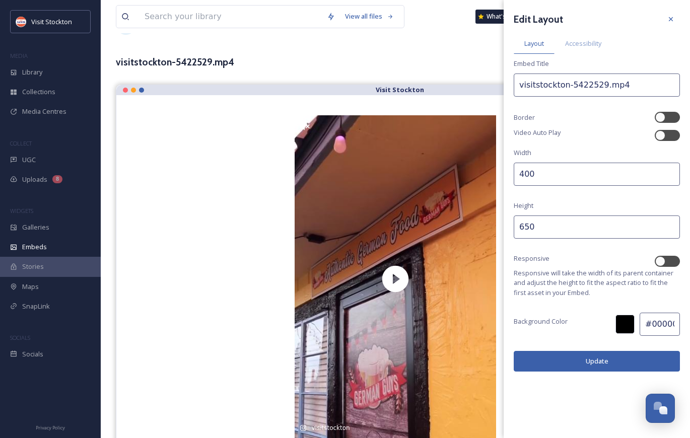
scroll to position [64, 0]
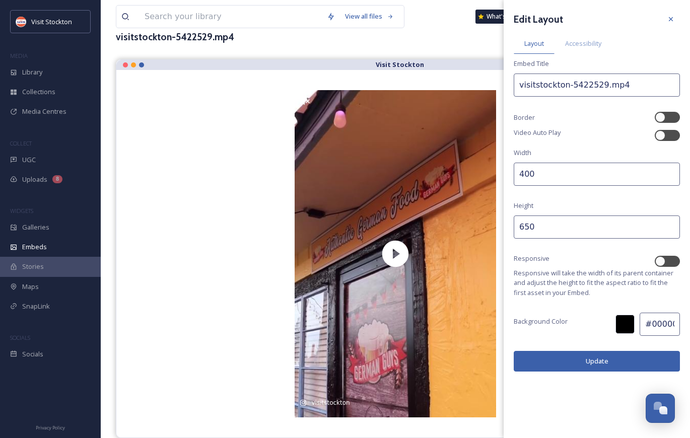
click at [584, 356] on button "Update" at bounding box center [597, 361] width 166 height 21
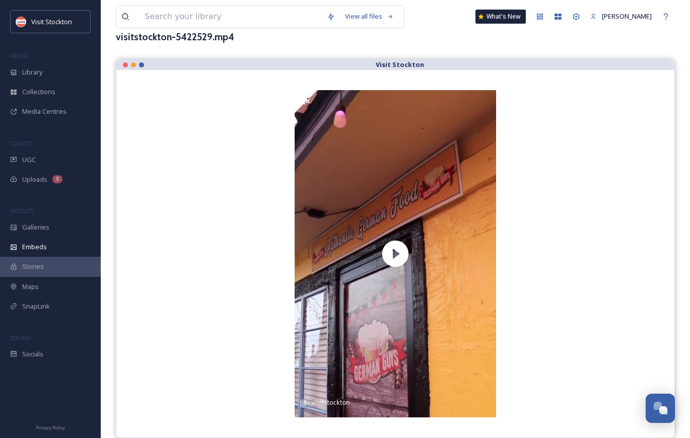
click at [430, 39] on div "visitstockton-5422529.mp4" at bounding box center [395, 37] width 559 height 15
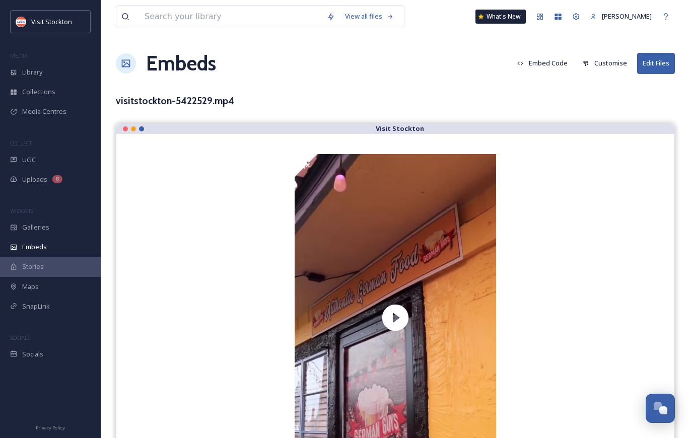
click at [554, 63] on button "Embed Code" at bounding box center [542, 63] width 60 height 20
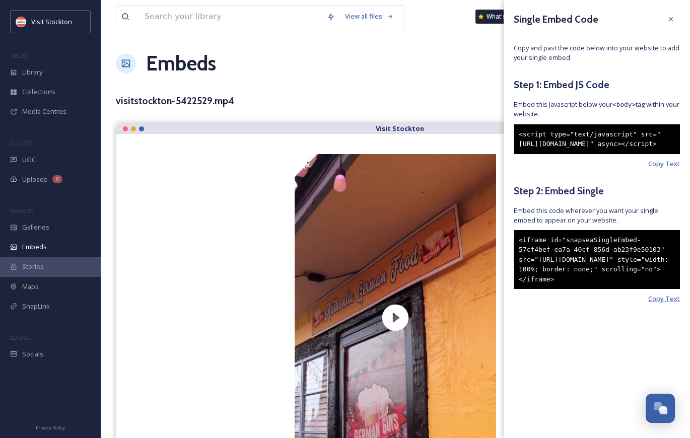
click at [667, 304] on span "Copy Text" at bounding box center [664, 299] width 32 height 10
